Goal: Navigation & Orientation: Find specific page/section

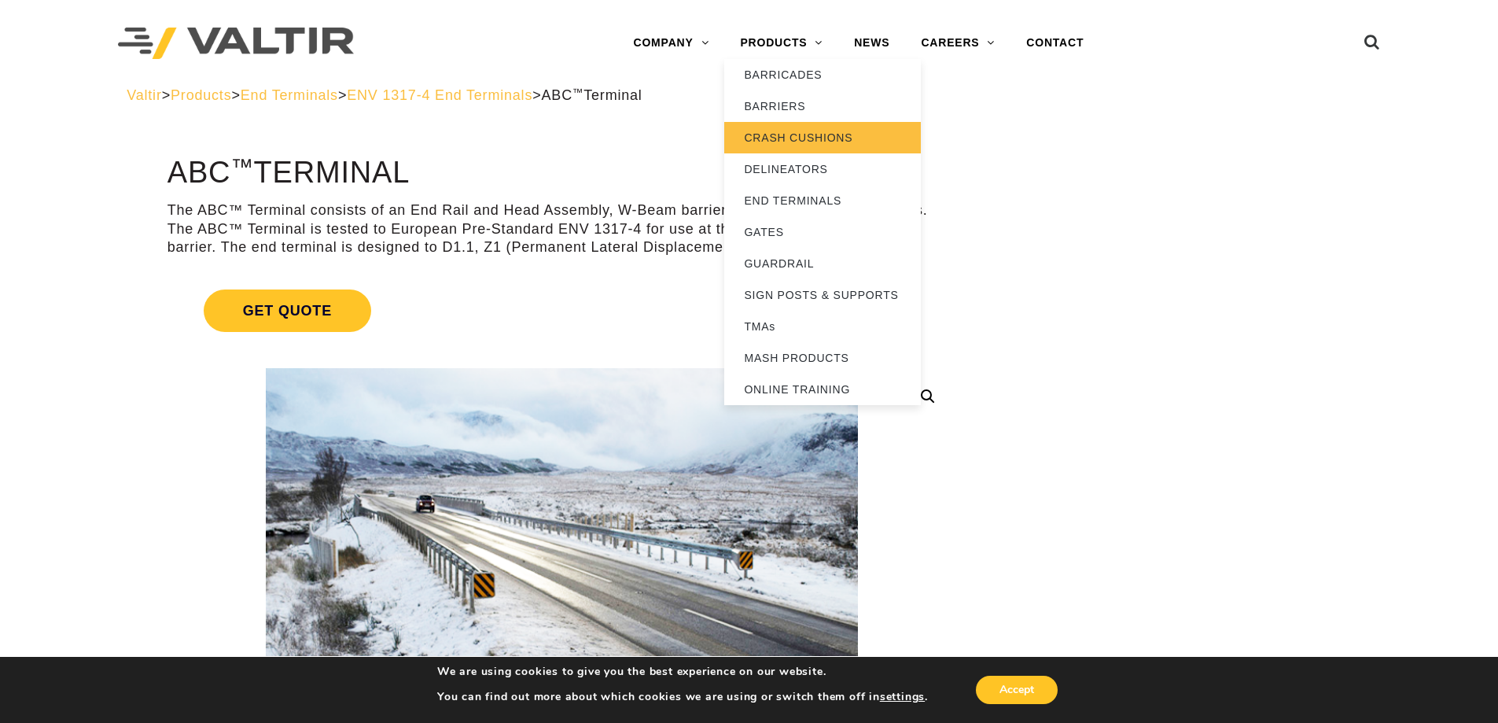
click at [818, 139] on link "CRASH CUSHIONS" at bounding box center [822, 137] width 197 height 31
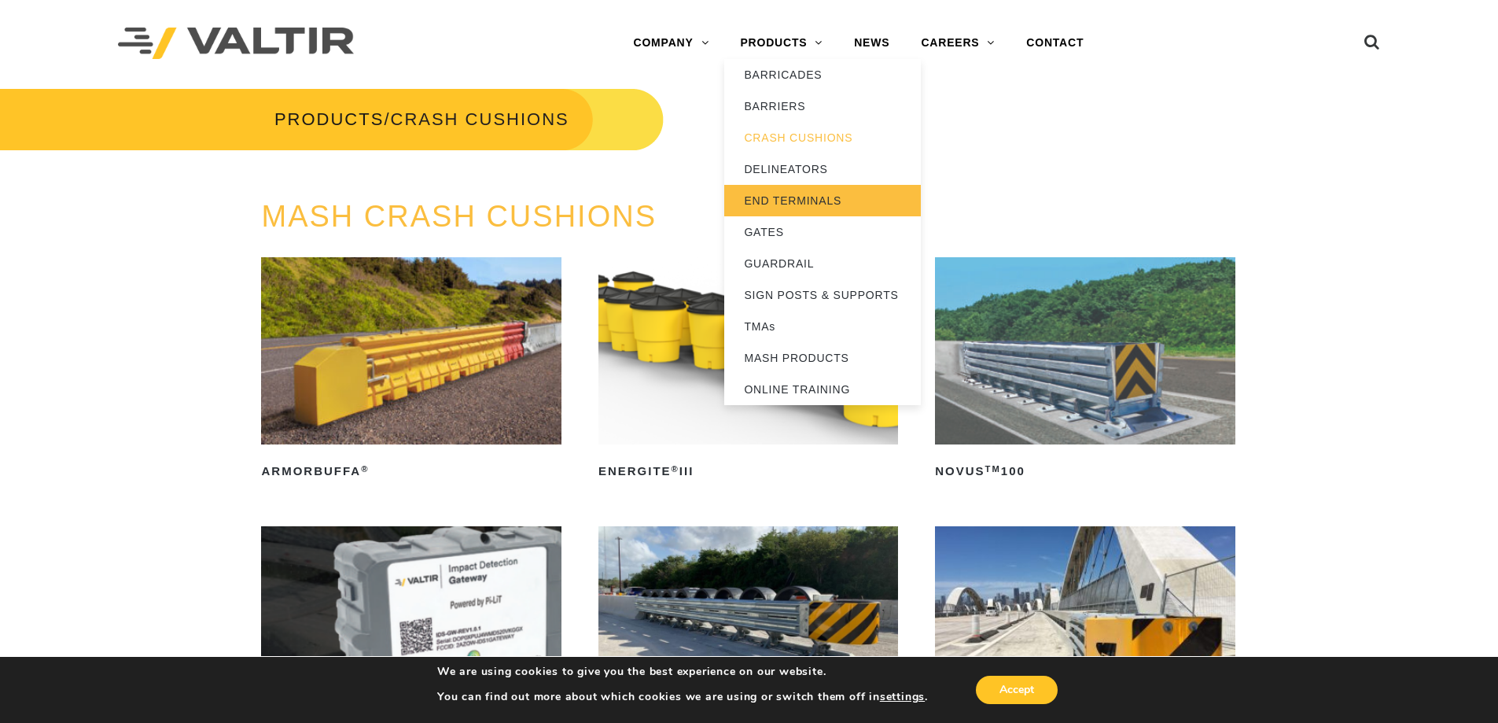
click at [808, 201] on link "END TERMINALS" at bounding box center [822, 200] width 197 height 31
